Goal: Information Seeking & Learning: Check status

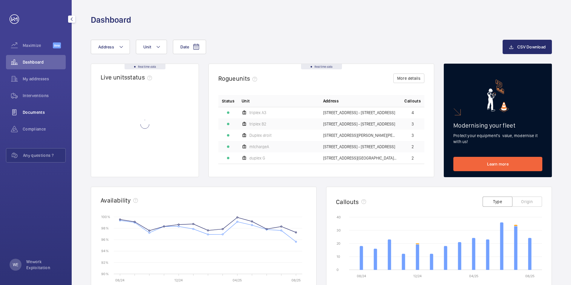
click at [40, 114] on span "Documents" at bounding box center [44, 112] width 43 height 6
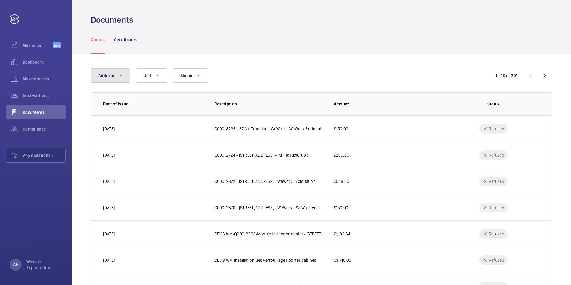
click at [122, 77] on mat-icon at bounding box center [121, 75] width 5 height 7
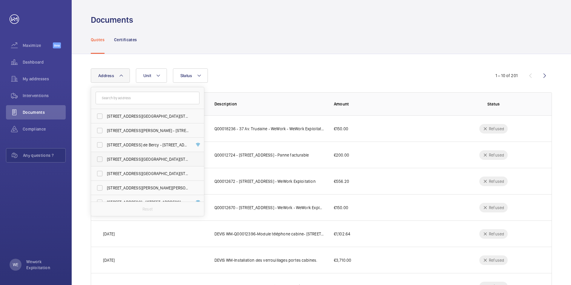
click at [100, 160] on label "[STREET_ADDRESS][GEOGRAPHIC_DATA][STREET_ADDRESS]" at bounding box center [143, 159] width 104 height 14
click at [100, 160] on input "[STREET_ADDRESS][GEOGRAPHIC_DATA][STREET_ADDRESS]" at bounding box center [100, 159] width 12 height 12
checkbox input "true"
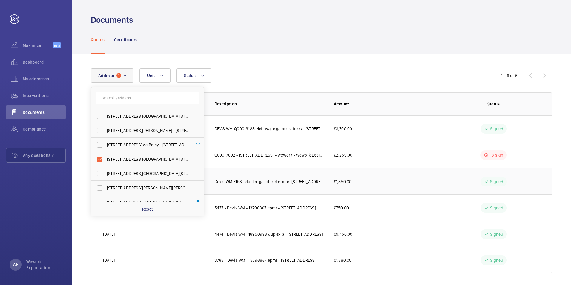
click at [376, 178] on td "€1,850.00" at bounding box center [381, 181] width 114 height 26
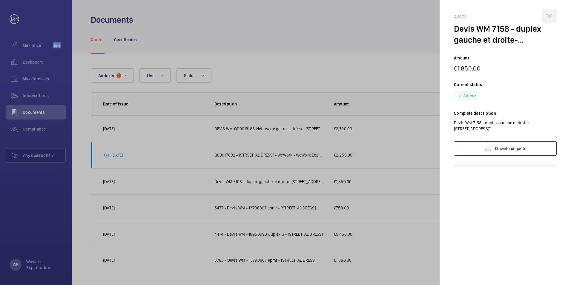
click at [553, 16] on wm-front-icon-button at bounding box center [549, 16] width 14 height 14
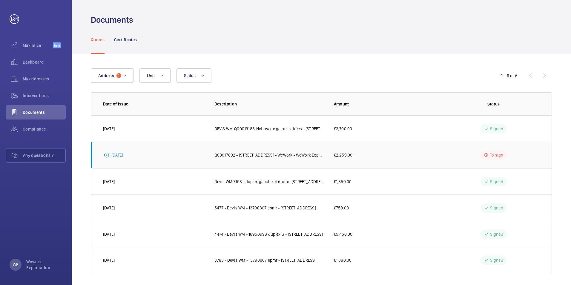
click at [308, 155] on p "Q00017692 - [STREET_ADDRESS] - WeWork - WeWork Exploitation-remplacement du mot…" at bounding box center [269, 155] width 110 height 6
